Goal: Navigation & Orientation: Go to known website

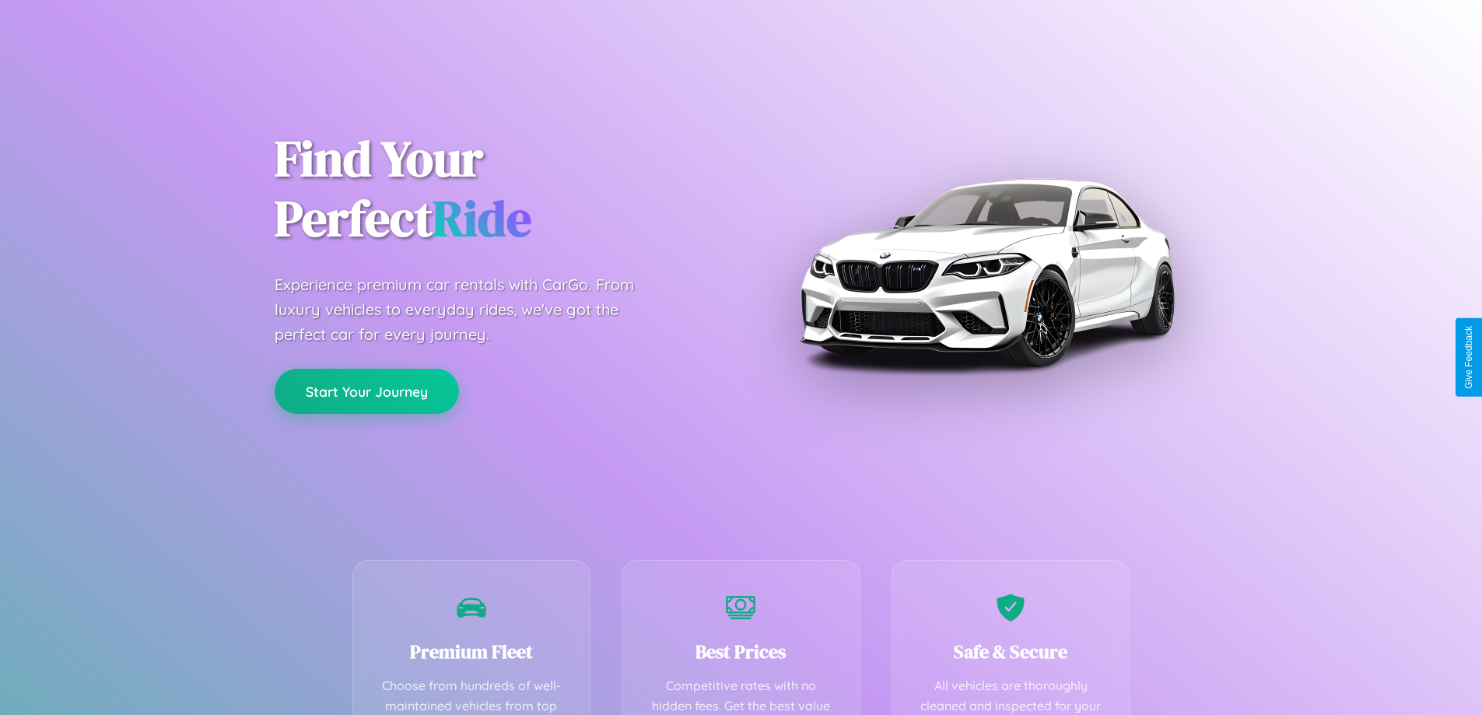
click at [367, 391] on button "Start Your Journey" at bounding box center [367, 391] width 184 height 45
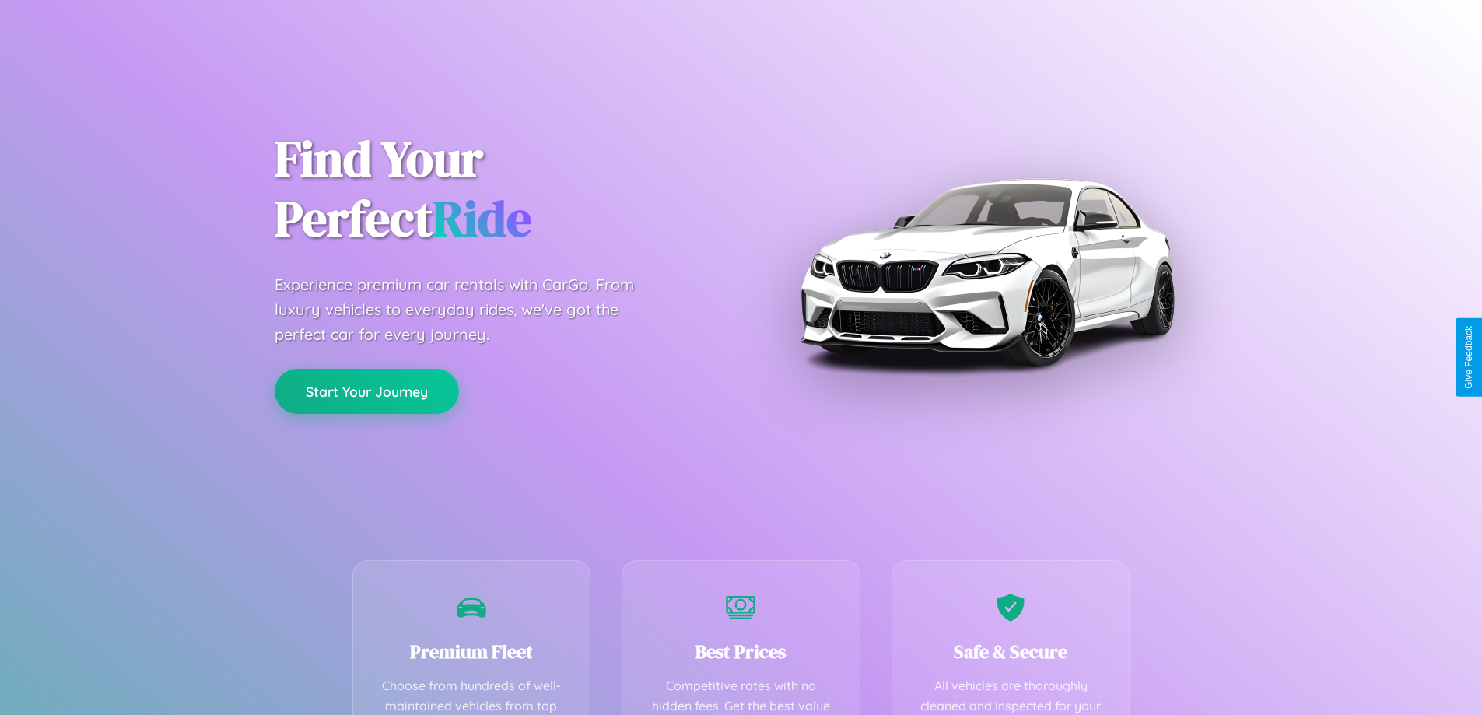
click at [367, 391] on button "Start Your Journey" at bounding box center [367, 391] width 184 height 45
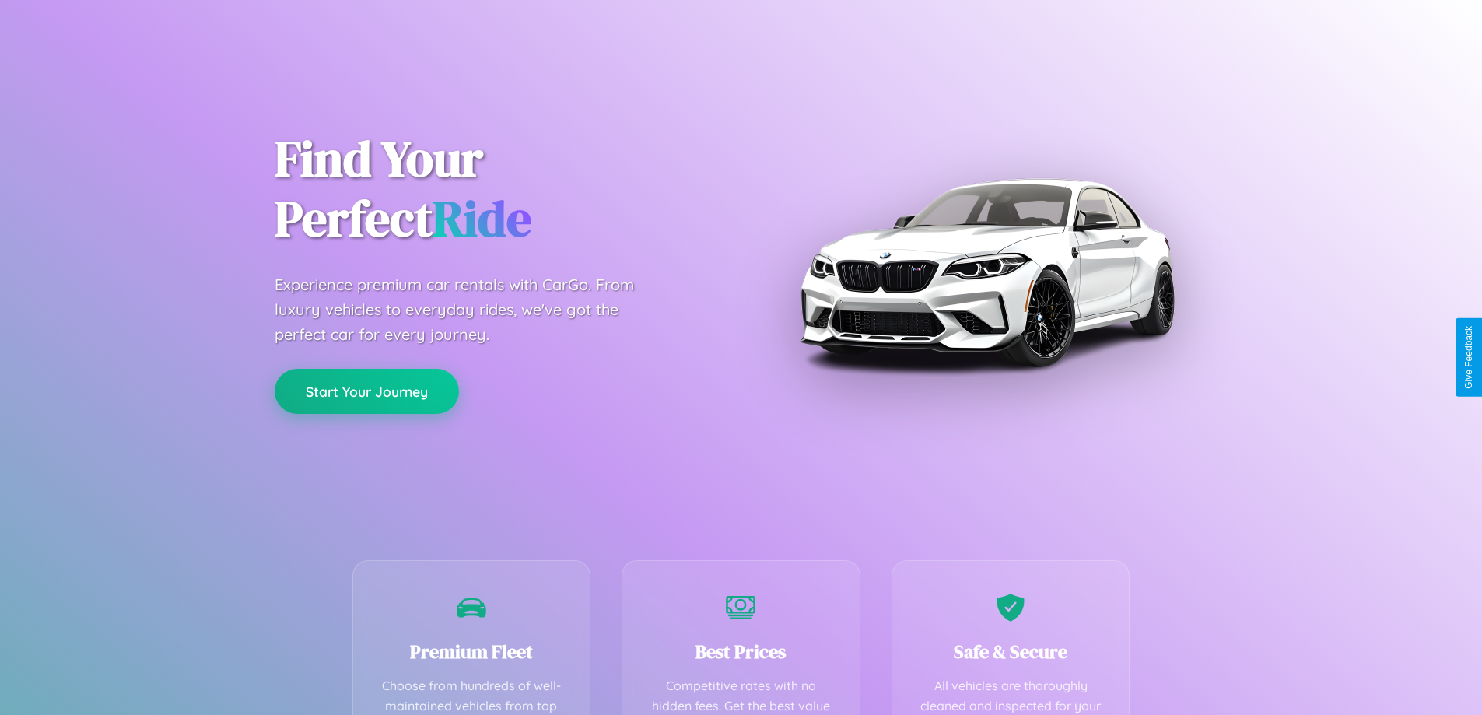
click at [367, 391] on button "Start Your Journey" at bounding box center [367, 391] width 184 height 45
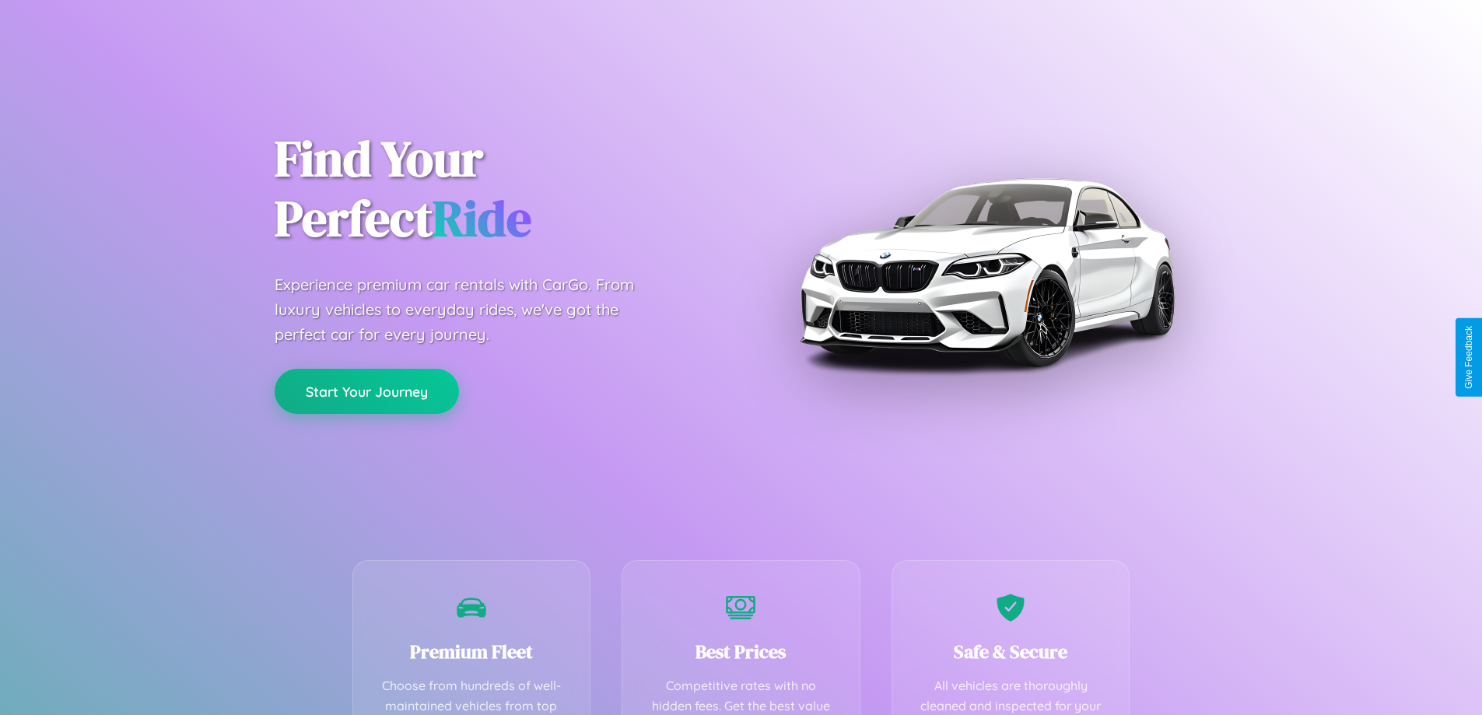
click at [367, 391] on button "Start Your Journey" at bounding box center [367, 391] width 184 height 45
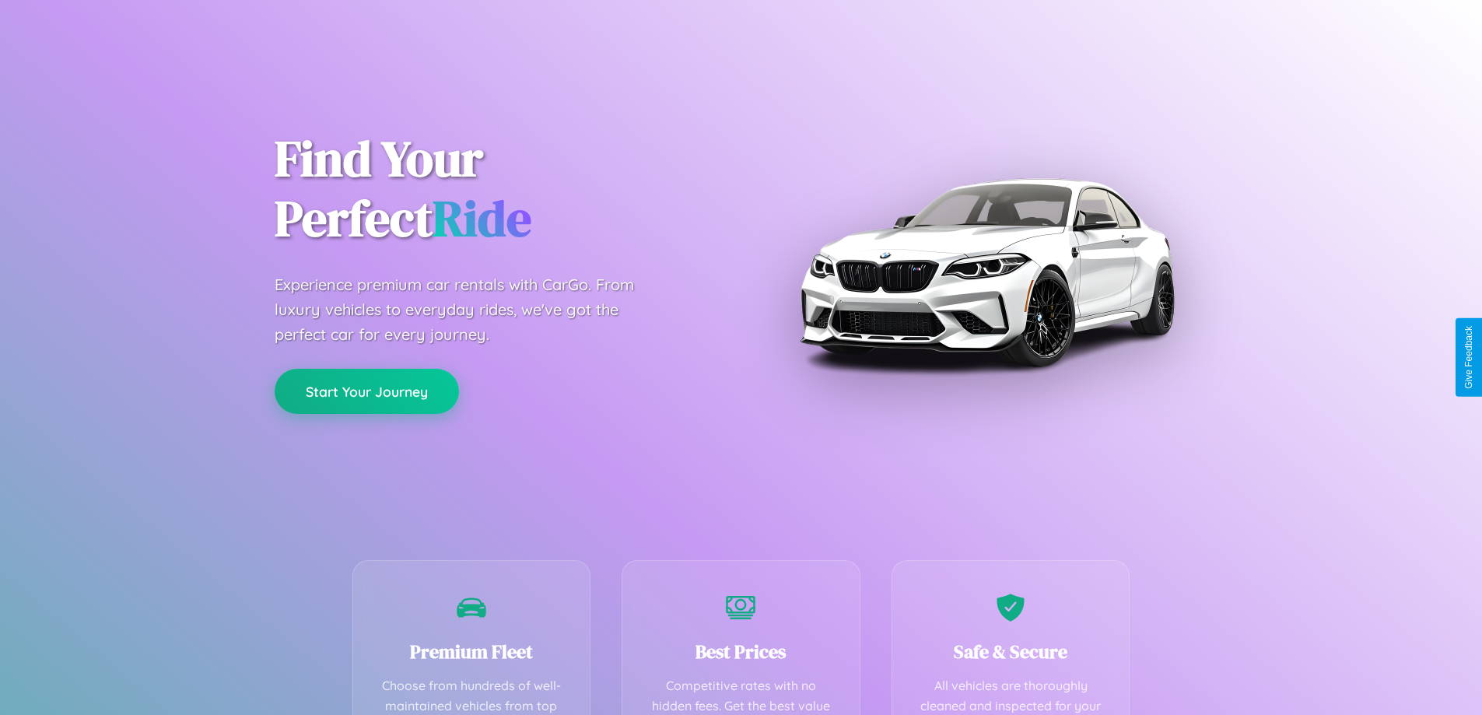
click at [367, 391] on button "Start Your Journey" at bounding box center [367, 391] width 184 height 45
